Goal: Information Seeking & Learning: Find contact information

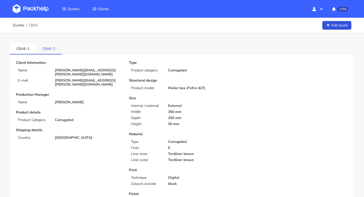
click at [45, 48] on link "CBAE-2" at bounding box center [49, 48] width 26 height 11
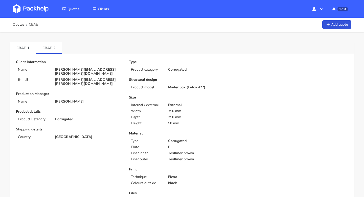
scroll to position [1, 0]
click at [22, 48] on link "CBAE-1" at bounding box center [23, 47] width 26 height 11
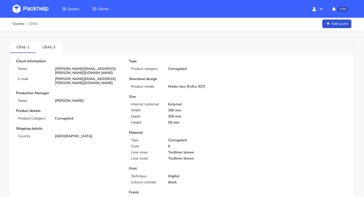
scroll to position [0, 0]
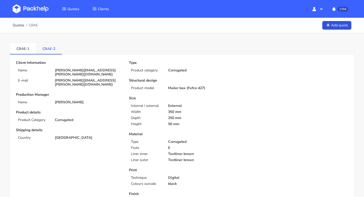
click at [49, 51] on link "CBAE-2" at bounding box center [49, 48] width 26 height 11
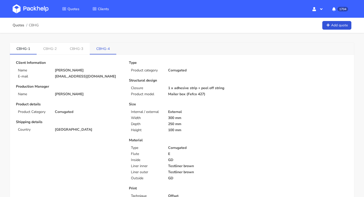
click at [105, 48] on link "CBHG-4" at bounding box center [103, 48] width 27 height 11
click at [68, 47] on link "CBHG-3" at bounding box center [76, 48] width 27 height 11
click at [24, 46] on link "CBHG-1" at bounding box center [23, 48] width 27 height 11
click at [76, 49] on link "CBHG-3" at bounding box center [77, 48] width 27 height 11
drag, startPoint x: 68, startPoint y: 51, endPoint x: 80, endPoint y: 51, distance: 11.9
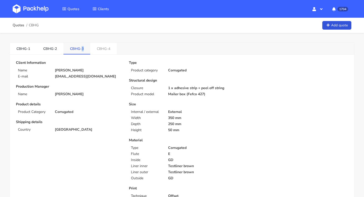
click at [80, 51] on link "CBHG-3" at bounding box center [77, 48] width 27 height 11
drag, startPoint x: 66, startPoint y: 49, endPoint x: 79, endPoint y: 49, distance: 12.7
click at [79, 49] on link "CBHG-3" at bounding box center [77, 48] width 27 height 11
copy link "CBHG"
click at [14, 27] on link "Quotes" at bounding box center [19, 25] width 12 height 4
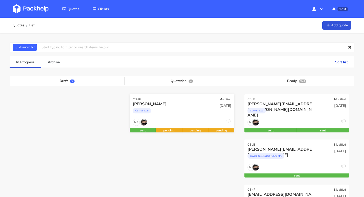
click at [209, 99] on div "CBHG Modified" at bounding box center [182, 97] width 105 height 7
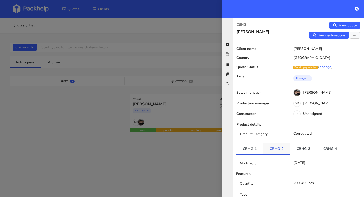
click at [274, 147] on link "CBHG-2" at bounding box center [276, 148] width 27 height 11
click at [327, 35] on link "View estimations" at bounding box center [329, 35] width 40 height 7
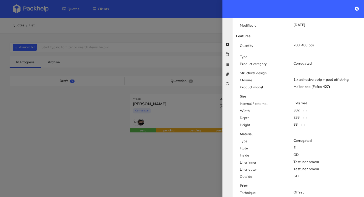
scroll to position [111, 0]
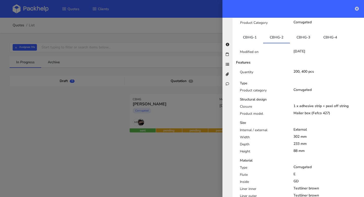
click at [357, 9] on icon at bounding box center [357, 9] width 4 height 4
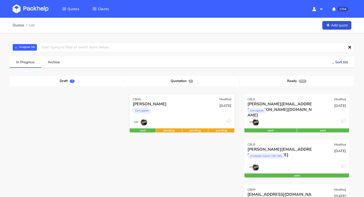
click at [195, 123] on div "MP 1" at bounding box center [182, 124] width 105 height 10
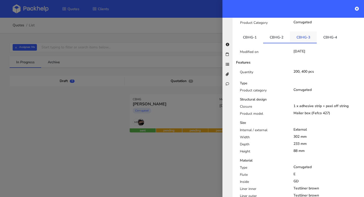
click at [308, 40] on link "CBHG-3" at bounding box center [303, 36] width 27 height 11
click at [328, 38] on link "CBHG-4" at bounding box center [330, 36] width 27 height 11
click at [305, 39] on link "CBHG-3" at bounding box center [303, 36] width 27 height 11
click at [282, 41] on link "CBHG-2" at bounding box center [276, 36] width 27 height 11
click at [357, 7] on icon at bounding box center [357, 9] width 4 height 4
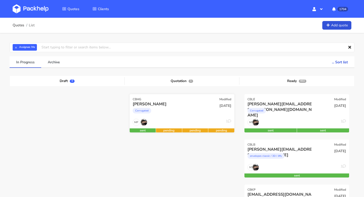
click at [161, 106] on div "[PERSON_NAME]" at bounding box center [166, 104] width 67 height 6
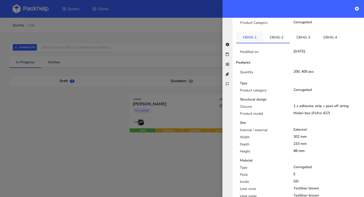
scroll to position [0, 0]
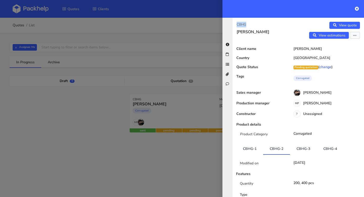
drag, startPoint x: 249, startPoint y: 24, endPoint x: 226, endPoint y: 24, distance: 22.8
click at [227, 24] on div "CBHG Sophy Smith View quote View estimations Edit quote Reject quote Client nam…" at bounding box center [294, 107] width 142 height 179
copy p "CBHG"
click at [62, 48] on div at bounding box center [182, 98] width 364 height 197
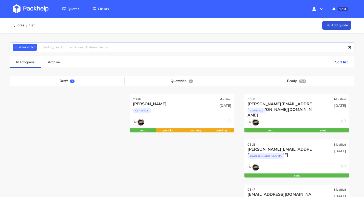
click at [62, 48] on input "text" at bounding box center [182, 48] width 345 height 10
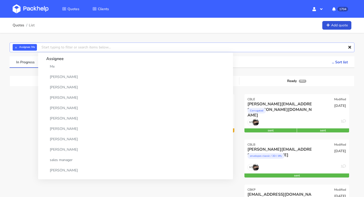
paste input "CBAR"
type input "CBAR"
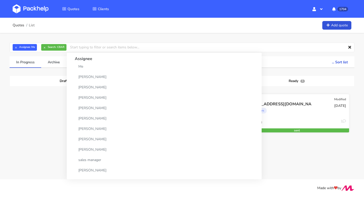
click at [278, 109] on div "Poly Mailers" at bounding box center [281, 112] width 67 height 10
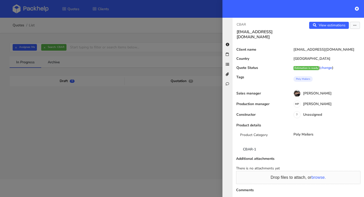
click at [293, 35] on div "CBAR info@thedesignerboxuk.com View estimations View quote Edit quote Reject qu…" at bounding box center [299, 107] width 132 height 179
drag, startPoint x: 293, startPoint y: 32, endPoint x: 231, endPoint y: 32, distance: 62.0
click at [231, 32] on div "CBAR info@thedesignerboxuk.com View estimations View quote Edit quote Reject qu…" at bounding box center [294, 107] width 142 height 179
copy h3 "[EMAIL_ADDRESS][DOMAIN_NAME]"
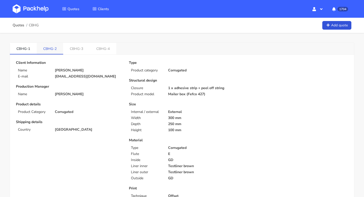
click at [51, 49] on link "CBHG-2" at bounding box center [50, 48] width 27 height 11
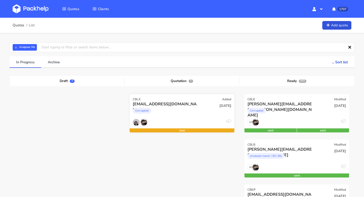
click at [146, 98] on div "CBLX Added" at bounding box center [182, 97] width 105 height 7
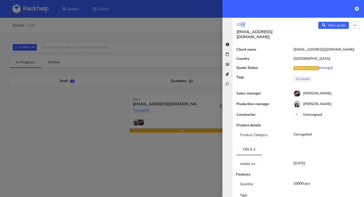
drag, startPoint x: 249, startPoint y: 23, endPoint x: 228, endPoint y: 23, distance: 21.5
click at [230, 23] on div "CBLX supporto@agolab-nutraceutica.it View quote Edit quote Client name supporto…" at bounding box center [294, 107] width 142 height 179
copy p "CBLX"
click at [356, 11] on link at bounding box center [357, 9] width 4 height 6
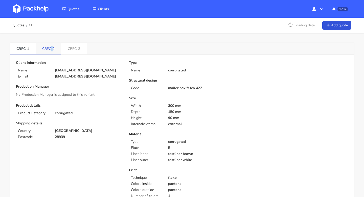
click at [52, 47] on link "CBFC-2" at bounding box center [49, 48] width 26 height 11
click at [74, 46] on link "CBFC-3" at bounding box center [74, 48] width 26 height 11
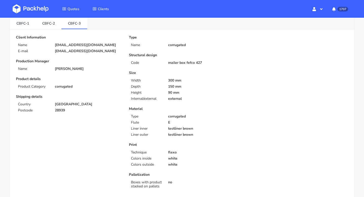
scroll to position [26, 0]
click at [49, 24] on link "CBFC-2" at bounding box center [49, 22] width 26 height 11
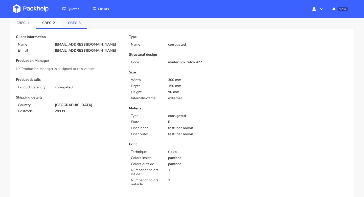
click at [71, 23] on link "CBFC-3" at bounding box center [74, 22] width 26 height 11
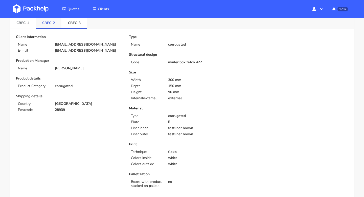
click at [53, 24] on link "CBFC-2" at bounding box center [49, 22] width 26 height 11
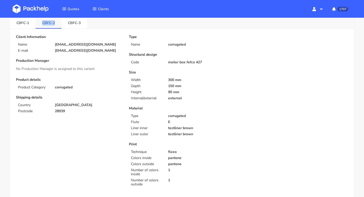
drag, startPoint x: 40, startPoint y: 24, endPoint x: 56, endPoint y: 24, distance: 15.2
click at [56, 24] on link "CBFC-2" at bounding box center [49, 22] width 26 height 11
click at [79, 23] on link "CBFC-3" at bounding box center [74, 22] width 26 height 11
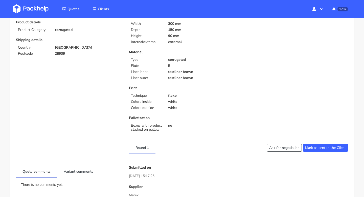
scroll to position [0, 0]
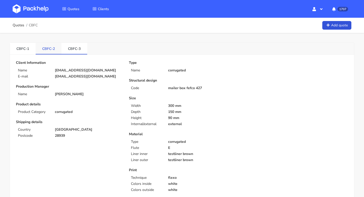
click at [52, 52] on link "CBFC-2" at bounding box center [49, 48] width 26 height 11
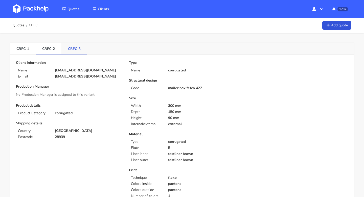
click at [70, 46] on link "CBFC-3" at bounding box center [74, 48] width 26 height 11
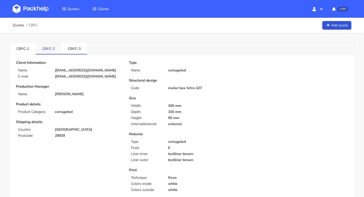
click at [49, 47] on link "CBFC-2" at bounding box center [49, 48] width 26 height 11
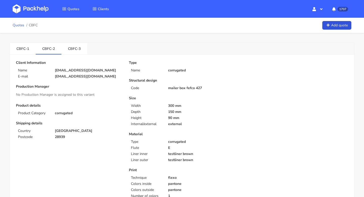
click at [22, 25] on link "Quotes" at bounding box center [19, 25] width 12 height 4
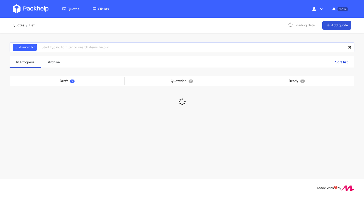
click at [59, 45] on input "text" at bounding box center [182, 48] width 345 height 10
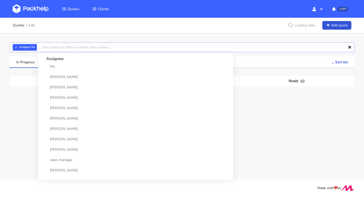
paste input "CBFC-3"
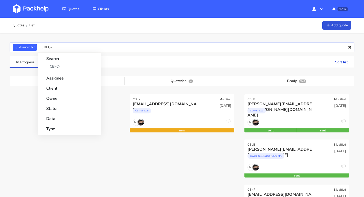
type input "CBFC"
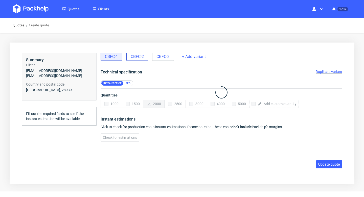
click at [136, 58] on span "CBFC-2" at bounding box center [137, 57] width 13 height 6
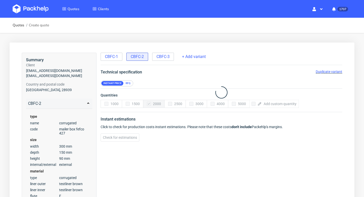
click at [329, 70] on span "Duplicate variant" at bounding box center [329, 72] width 27 height 4
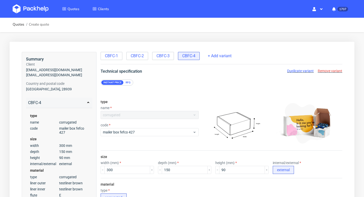
scroll to position [339, 0]
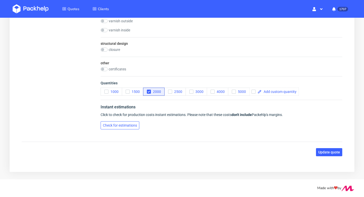
click at [126, 125] on span "Check for estimations" at bounding box center [120, 125] width 34 height 4
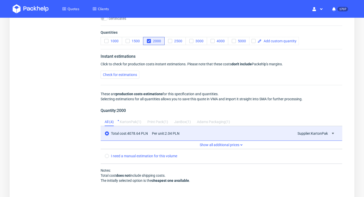
scroll to position [424, 0]
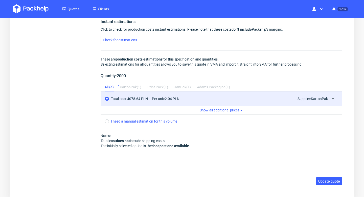
click at [138, 88] on div "KartonPak ( 1 )" at bounding box center [131, 87] width 22 height 8
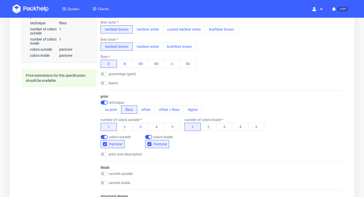
scroll to position [0, 0]
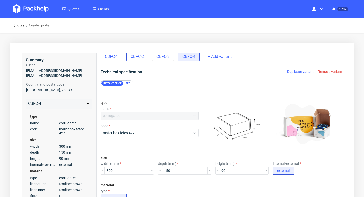
click at [142, 55] on span "CBFC-2" at bounding box center [137, 57] width 13 height 6
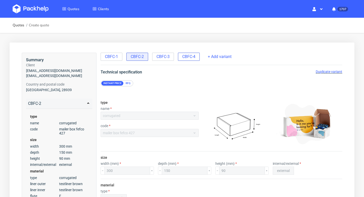
click at [193, 55] on span "CBFC-4" at bounding box center [188, 57] width 13 height 6
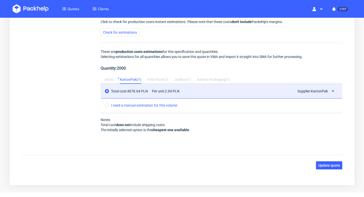
scroll to position [445, 0]
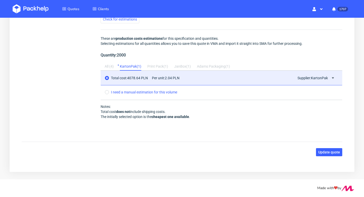
radio input "false"
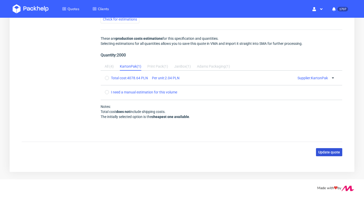
click at [327, 152] on span "Update quote" at bounding box center [330, 152] width 22 height 4
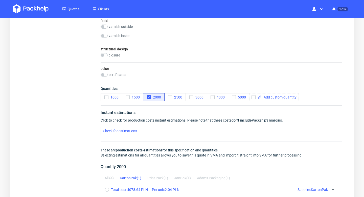
scroll to position [411, 0]
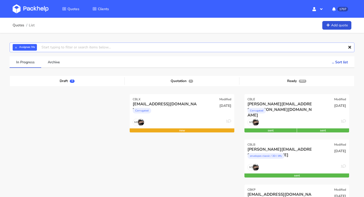
click at [110, 45] on input "text" at bounding box center [182, 48] width 345 height 10
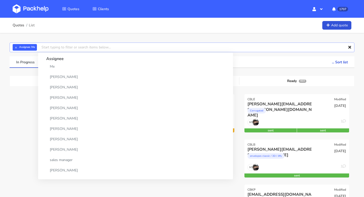
paste input "CBFC-2"
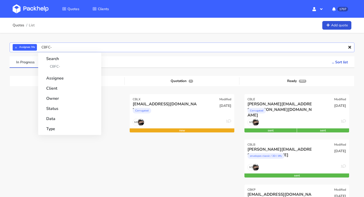
type input "CBFC"
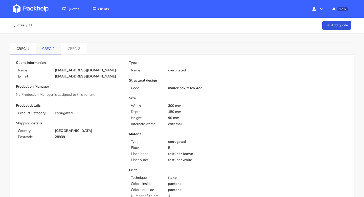
click at [49, 44] on link "CBFC-2" at bounding box center [49, 48] width 26 height 11
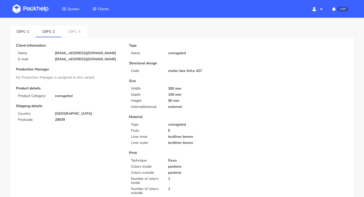
scroll to position [16, 0]
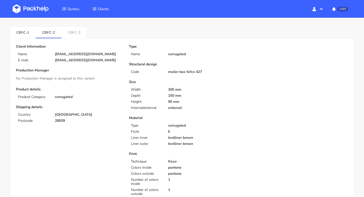
drag, startPoint x: 77, startPoint y: 69, endPoint x: 56, endPoint y: 66, distance: 21.0
click at [56, 62] on p "[EMAIL_ADDRESS][DOMAIN_NAME]" at bounding box center [88, 60] width 67 height 4
copy p "[EMAIL_ADDRESS][DOMAIN_NAME]"
drag, startPoint x: 41, startPoint y: 34, endPoint x: 51, endPoint y: 35, distance: 9.2
click at [51, 35] on link "CBFC-2" at bounding box center [49, 32] width 26 height 11
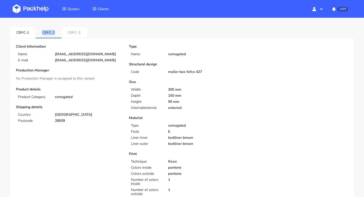
copy link "CBFC-2"
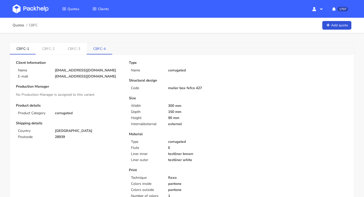
click at [96, 46] on link "CBFC-4" at bounding box center [100, 48] width 26 height 11
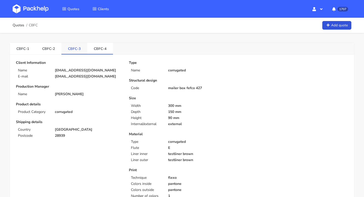
click at [71, 48] on link "CBFC-3" at bounding box center [74, 48] width 26 height 11
click at [91, 47] on link "CBFC-4" at bounding box center [100, 48] width 26 height 11
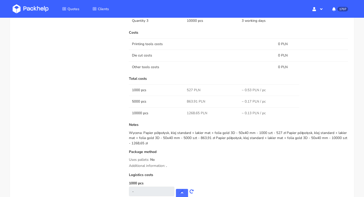
scroll to position [451, 0]
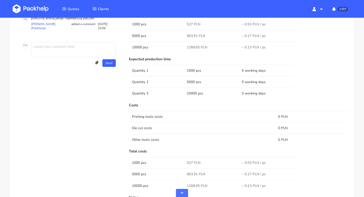
scroll to position [268, 0]
